Goal: Check status: Check status

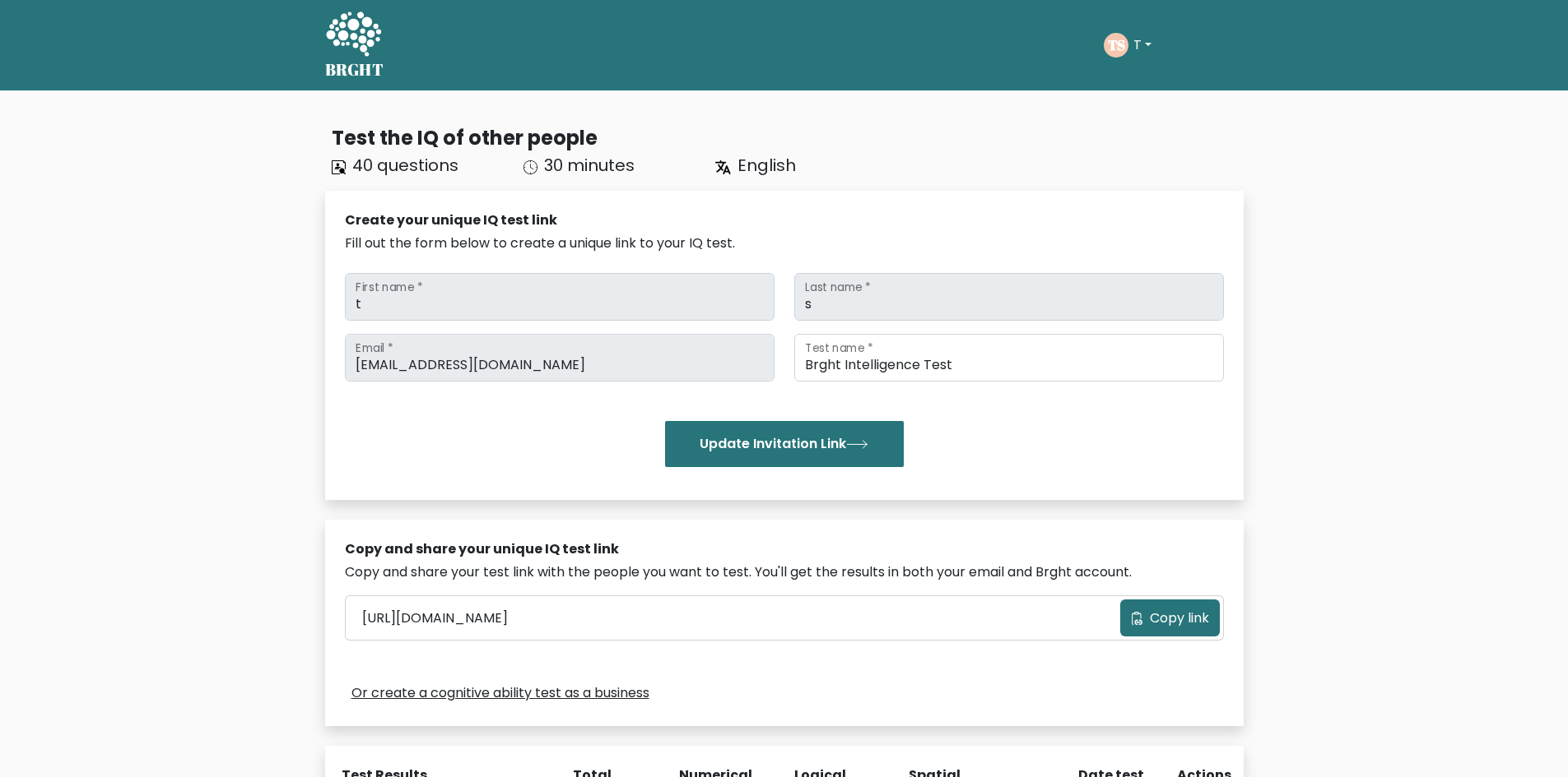
click at [1119, 33] on icon "TS" at bounding box center [1115, 44] width 24 height 24
click at [1149, 35] on button "T" at bounding box center [1141, 45] width 28 height 22
click at [1138, 84] on link "Dashboard" at bounding box center [1169, 80] width 130 height 26
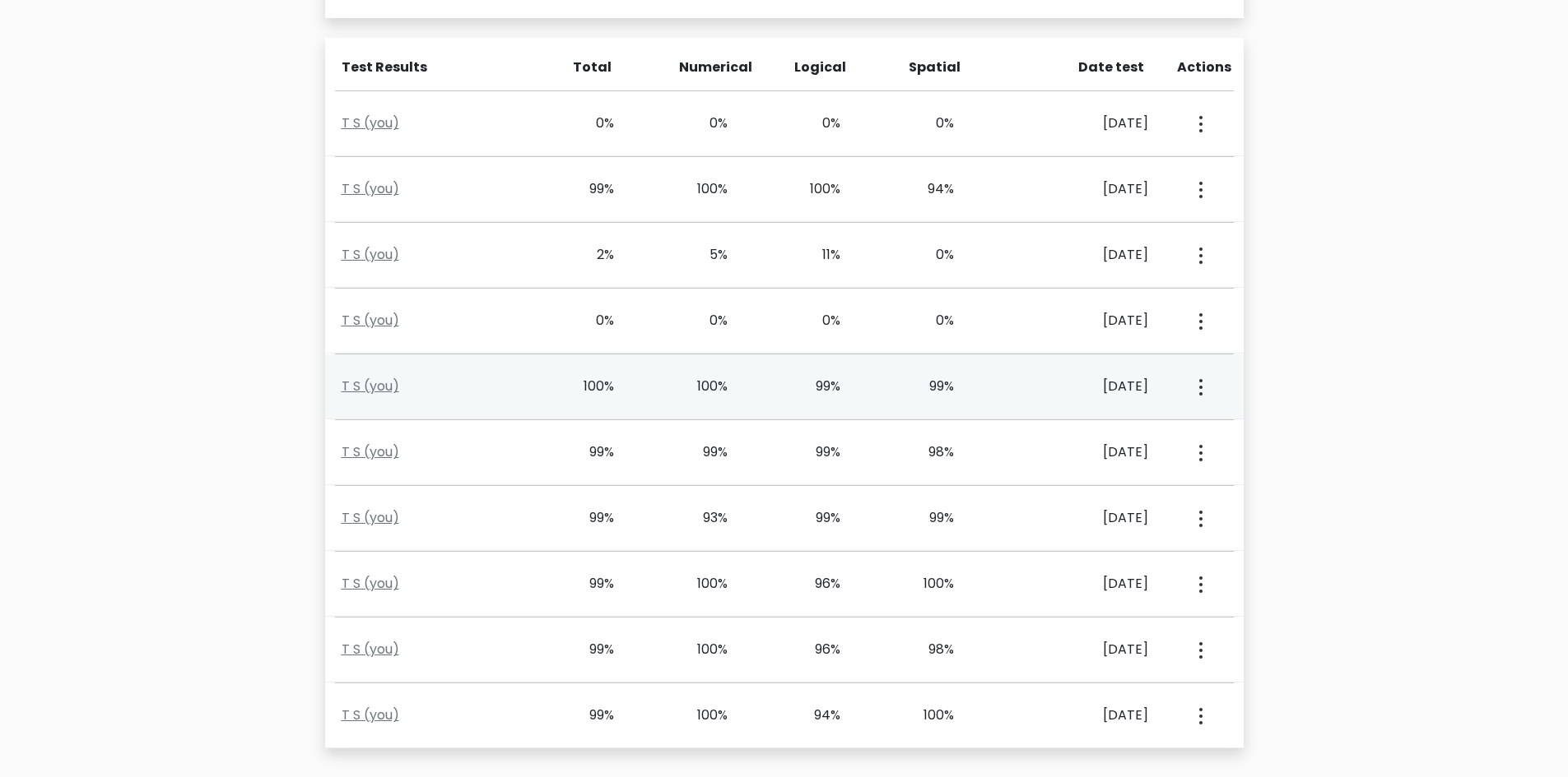
scroll to position [768, 0]
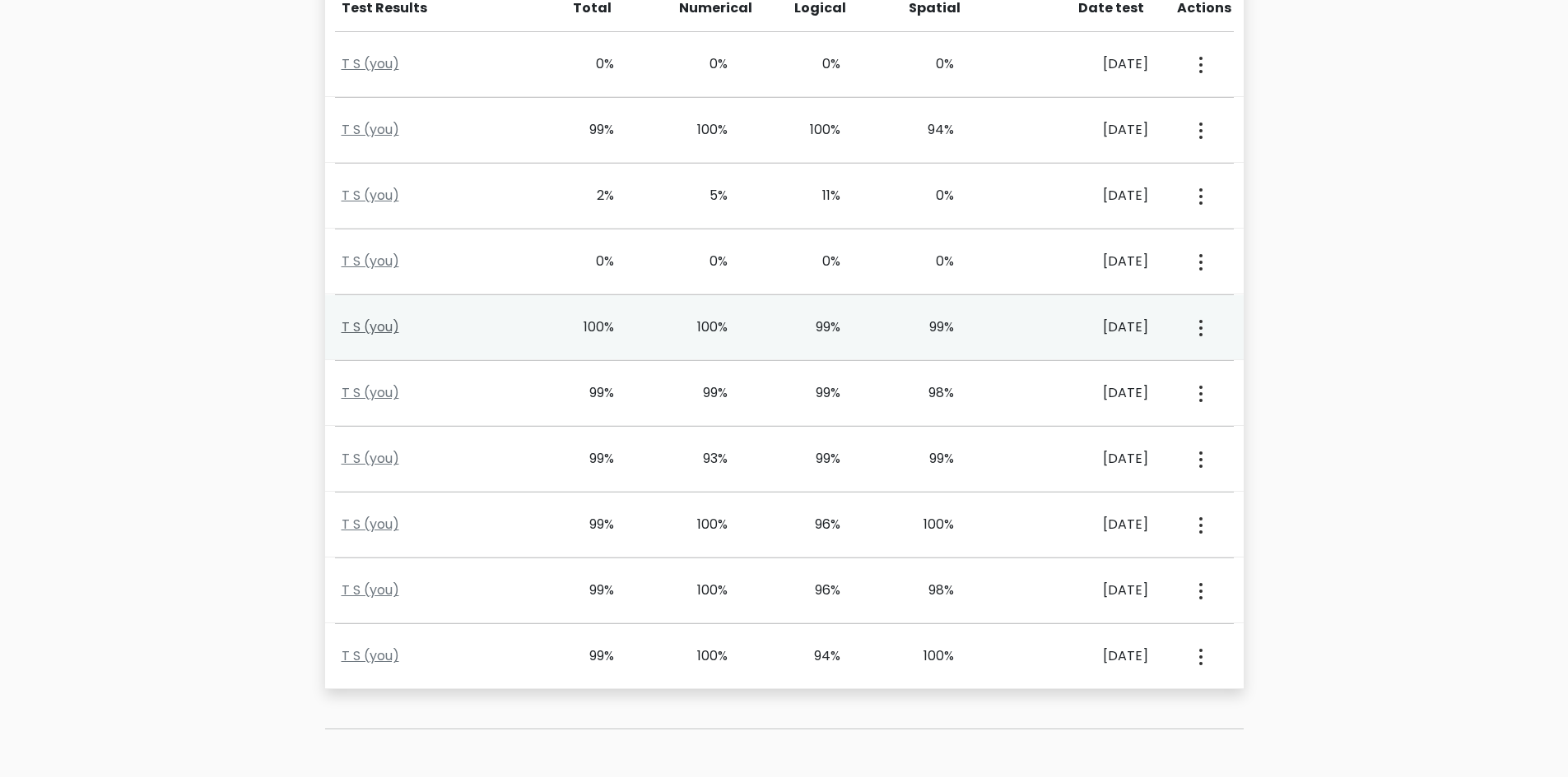
click at [375, 328] on link "T S (you)" at bounding box center [370, 327] width 58 height 19
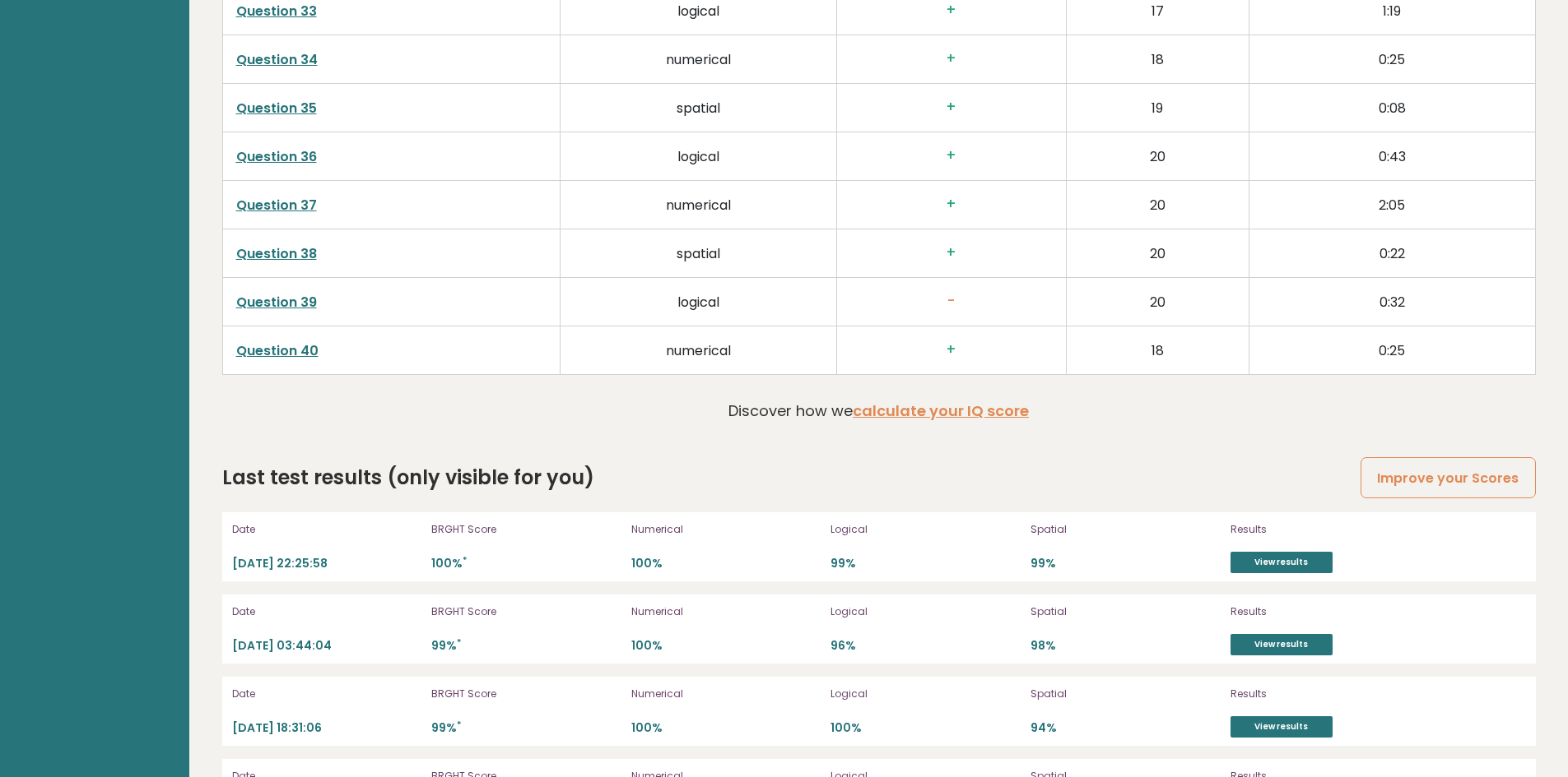
scroll to position [4388, 0]
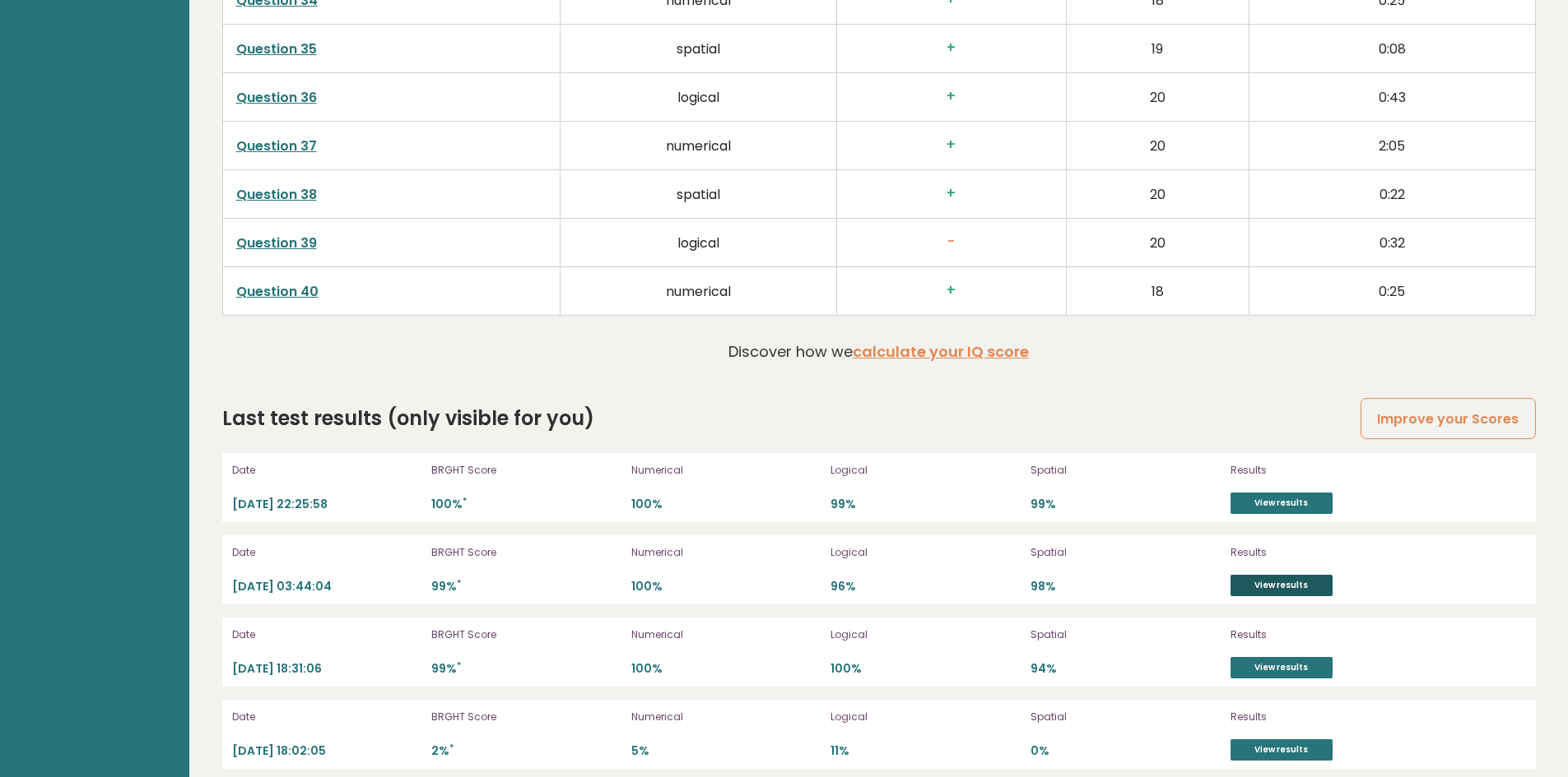
click at [1270, 587] on link "View results" at bounding box center [1281, 586] width 102 height 22
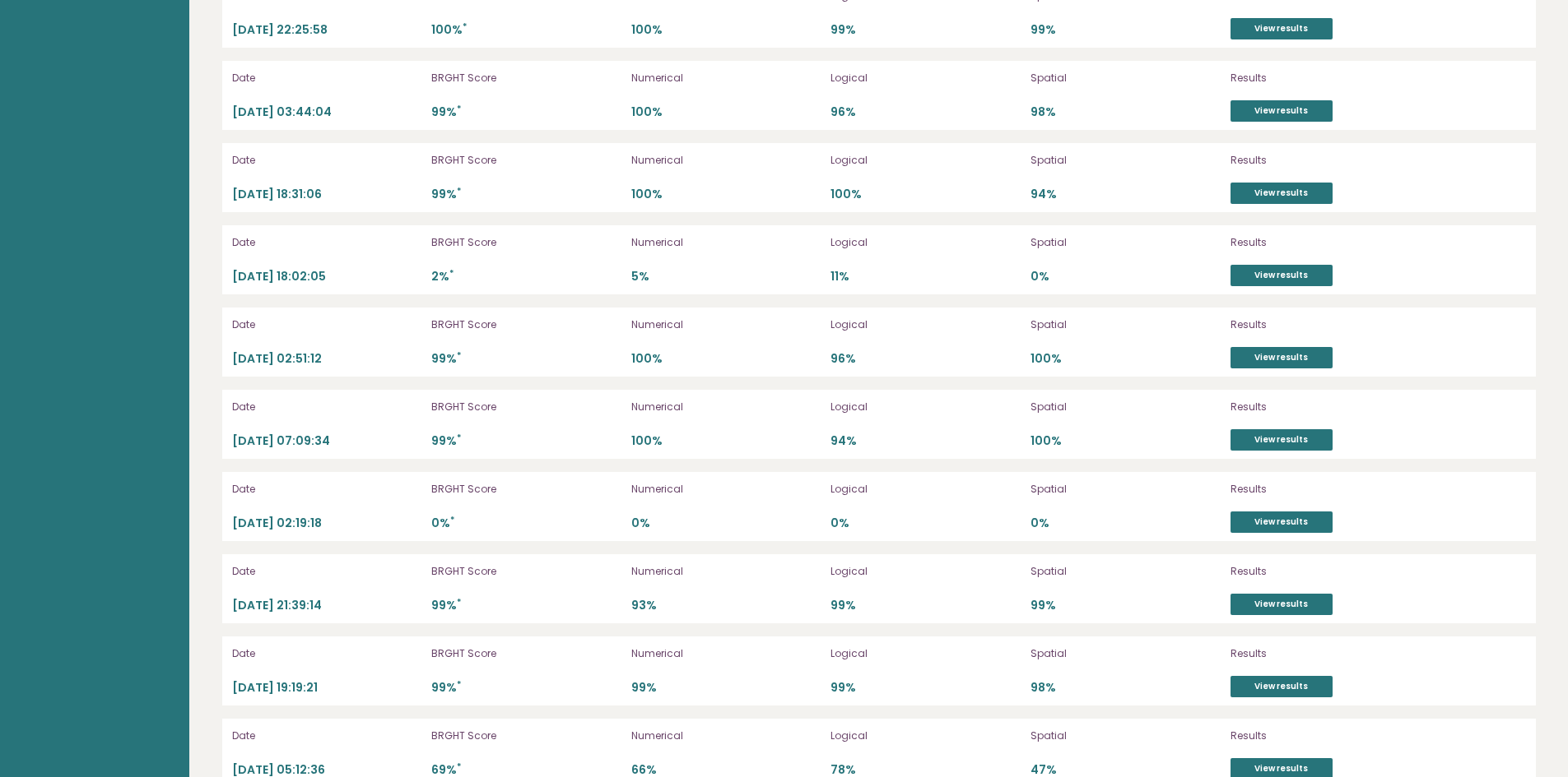
scroll to position [4624, 0]
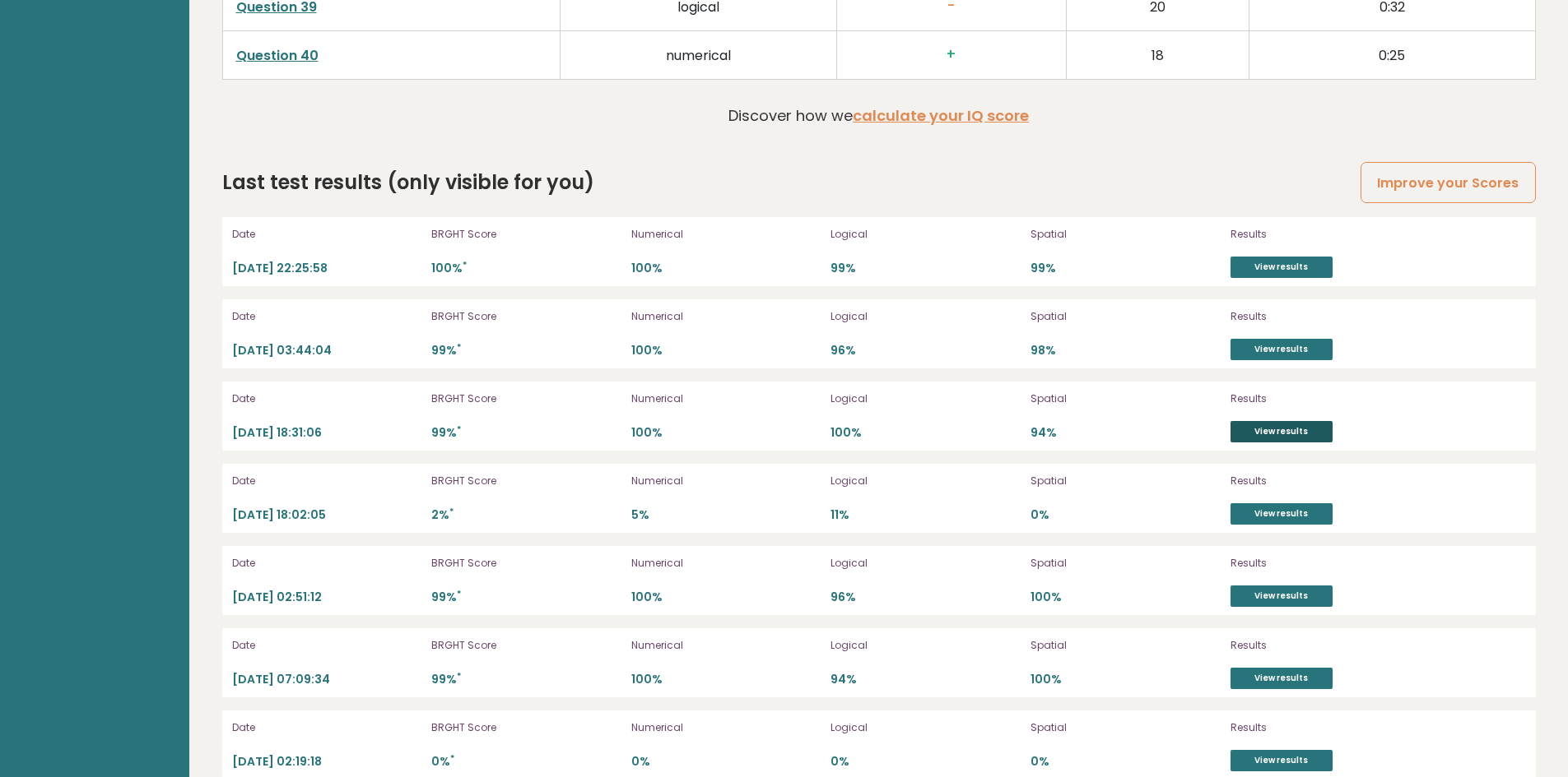
click at [1299, 431] on link "View results" at bounding box center [1281, 432] width 102 height 22
click at [438, 268] on p "100% *" at bounding box center [526, 268] width 190 height 15
click at [496, 260] on div "BRGHT Score 100% *" at bounding box center [526, 252] width 190 height 53
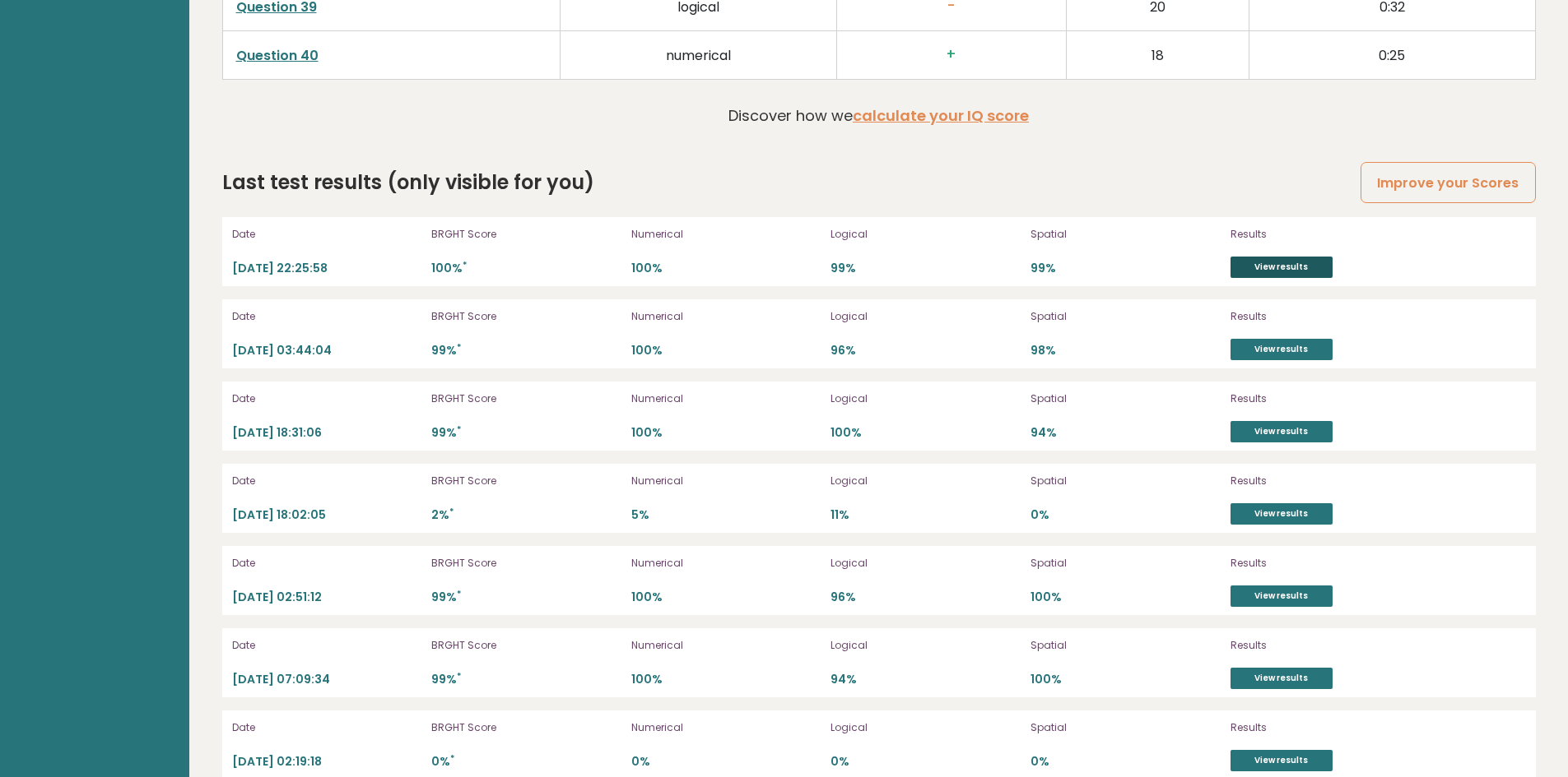
click at [1290, 264] on link "View results" at bounding box center [1281, 267] width 102 height 22
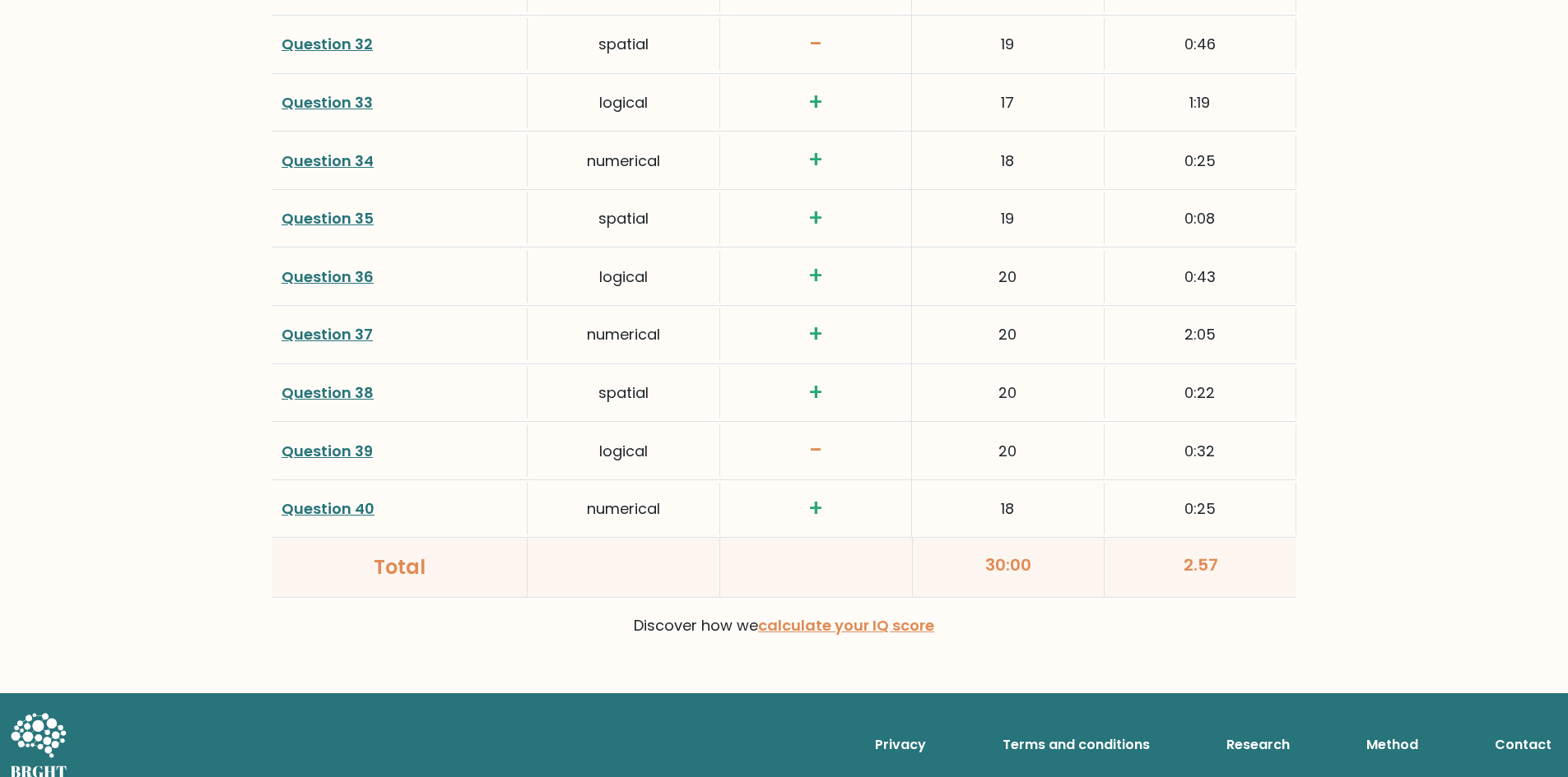
scroll to position [4185, 0]
